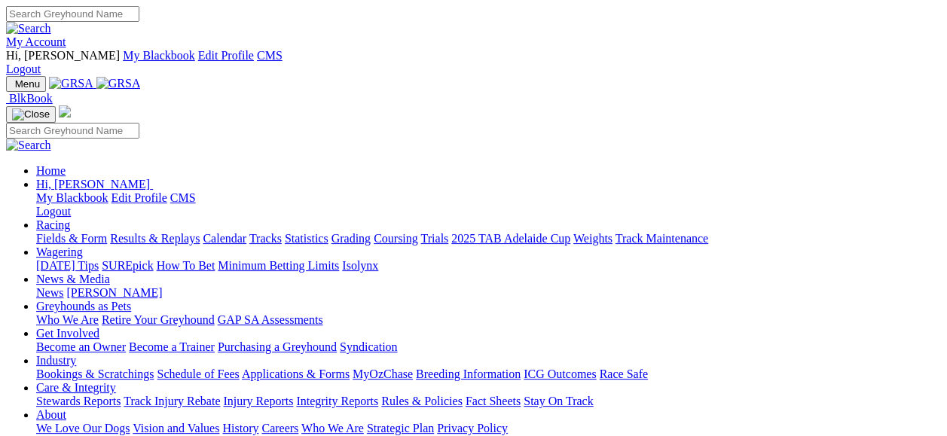
click at [64, 232] on link "Fields & Form" at bounding box center [71, 238] width 71 height 13
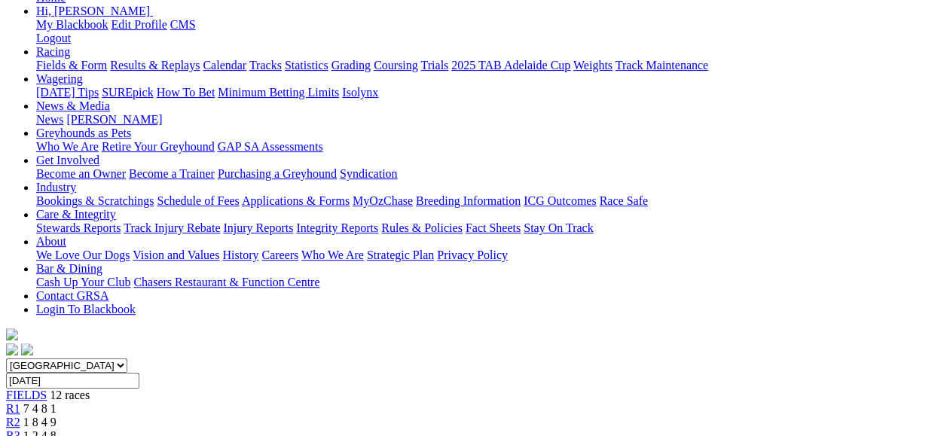
scroll to position [151, 0]
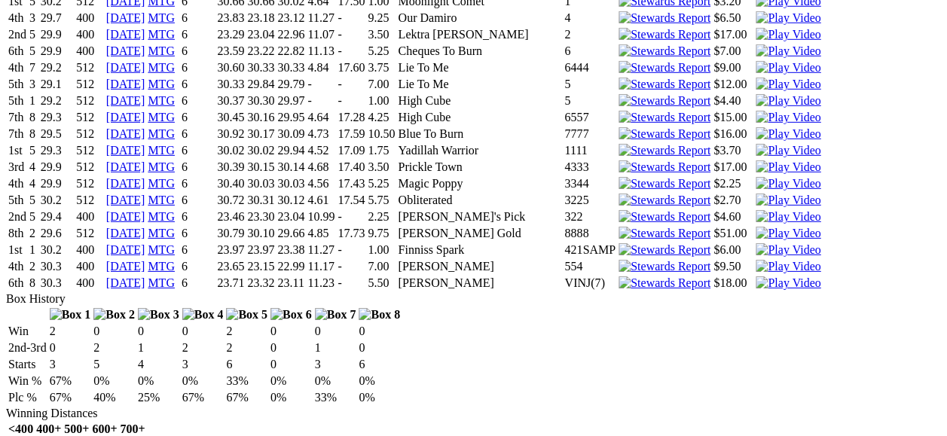
scroll to position [2228, 0]
